Goal: Information Seeking & Learning: Learn about a topic

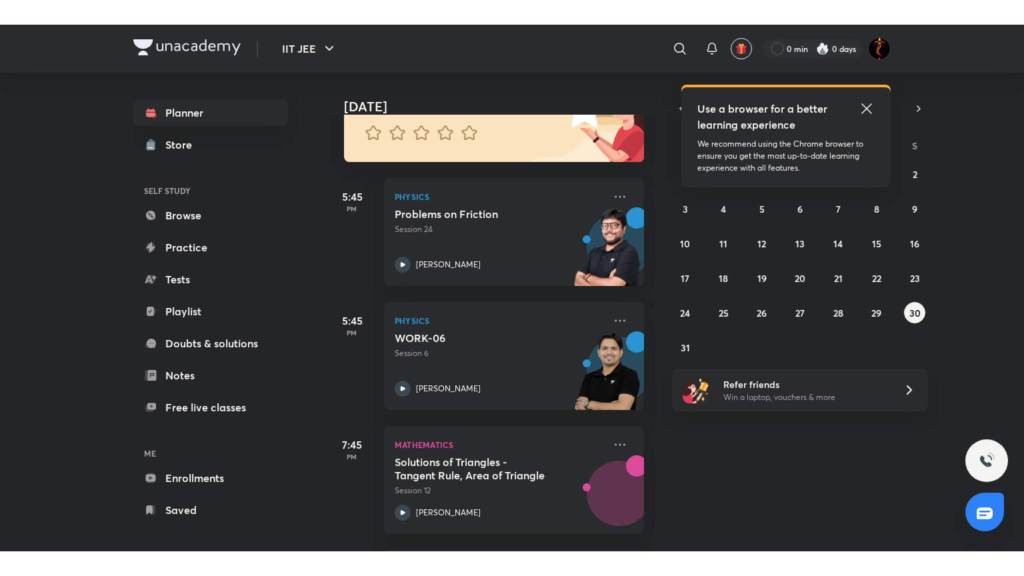
scroll to position [161, 0]
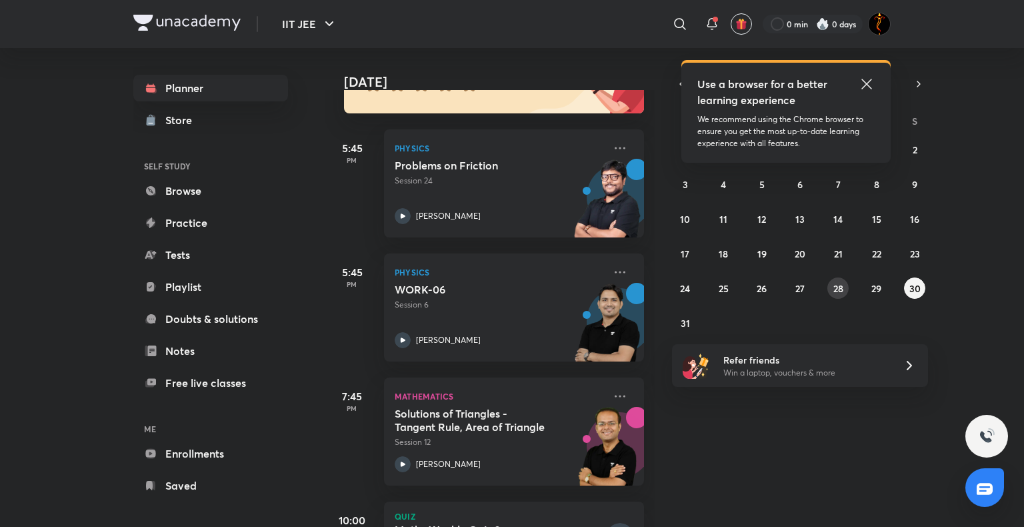
click at [834, 287] on abbr "28" at bounding box center [839, 288] width 10 height 13
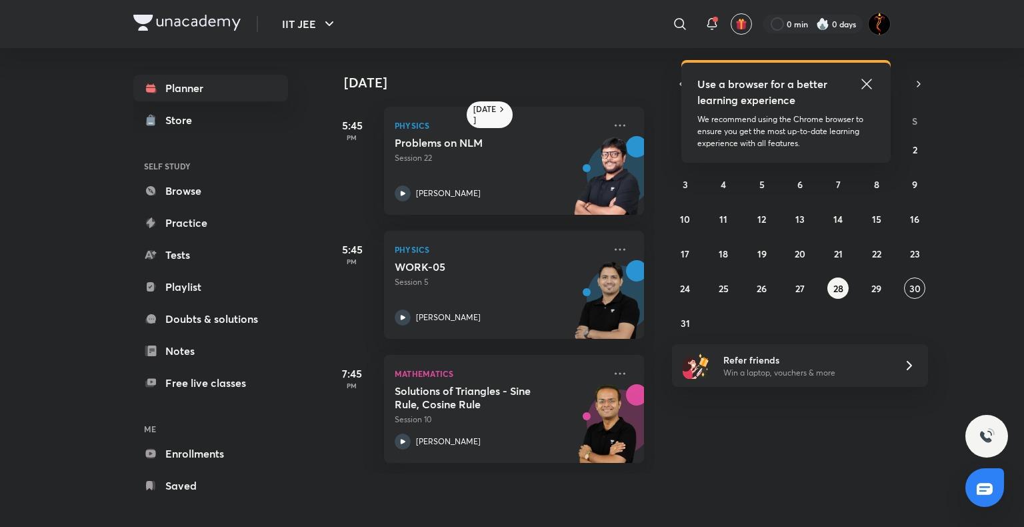
click at [867, 83] on icon at bounding box center [867, 84] width 10 height 10
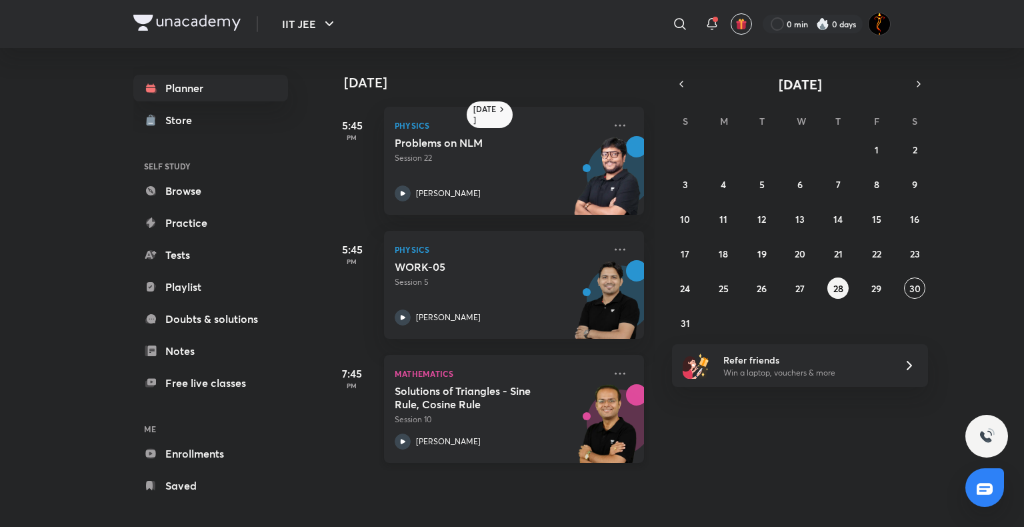
click at [399, 435] on icon at bounding box center [403, 441] width 16 height 16
